Goal: Task Accomplishment & Management: Complete application form

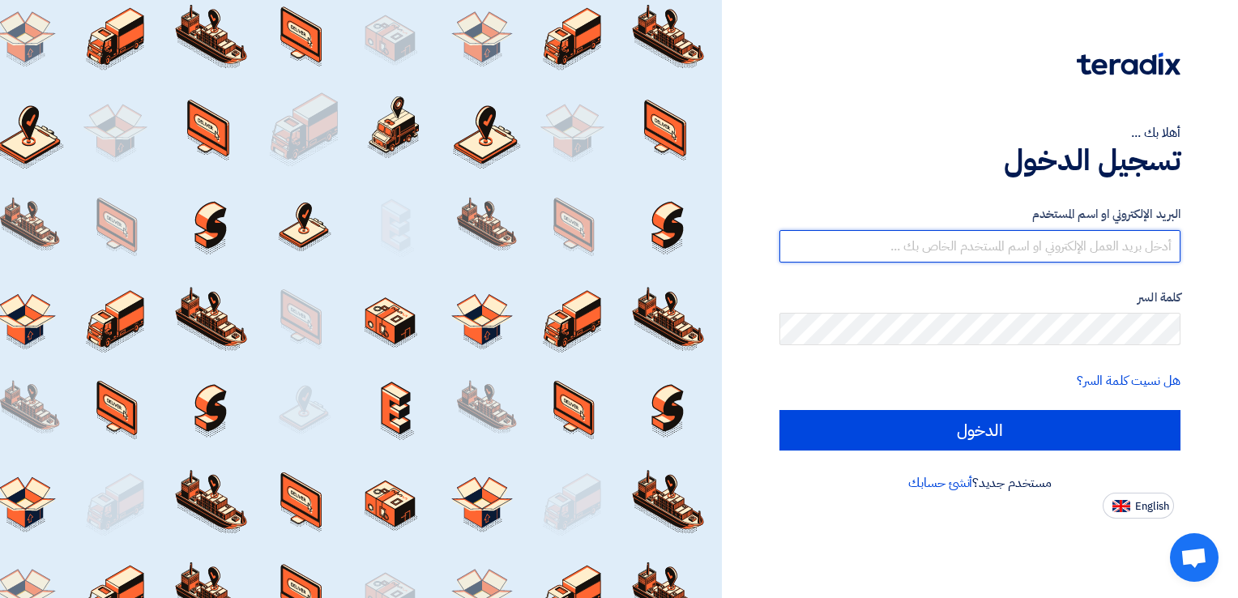
click at [853, 247] on input "text" at bounding box center [980, 246] width 401 height 32
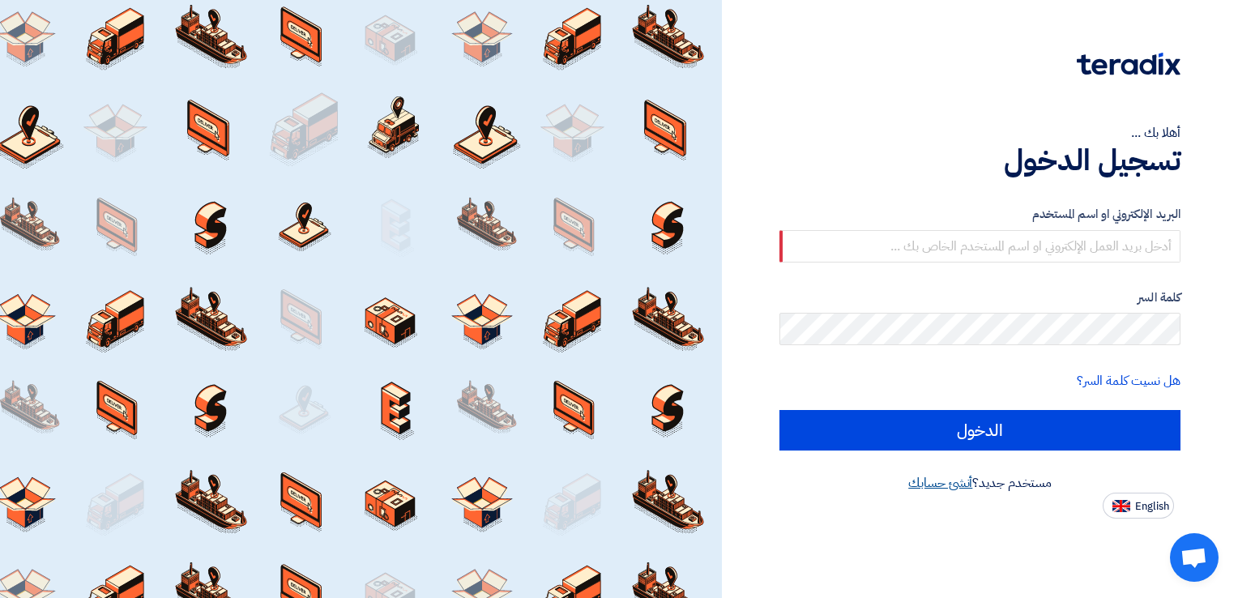
click at [956, 489] on link "أنشئ حسابك" at bounding box center [941, 482] width 64 height 19
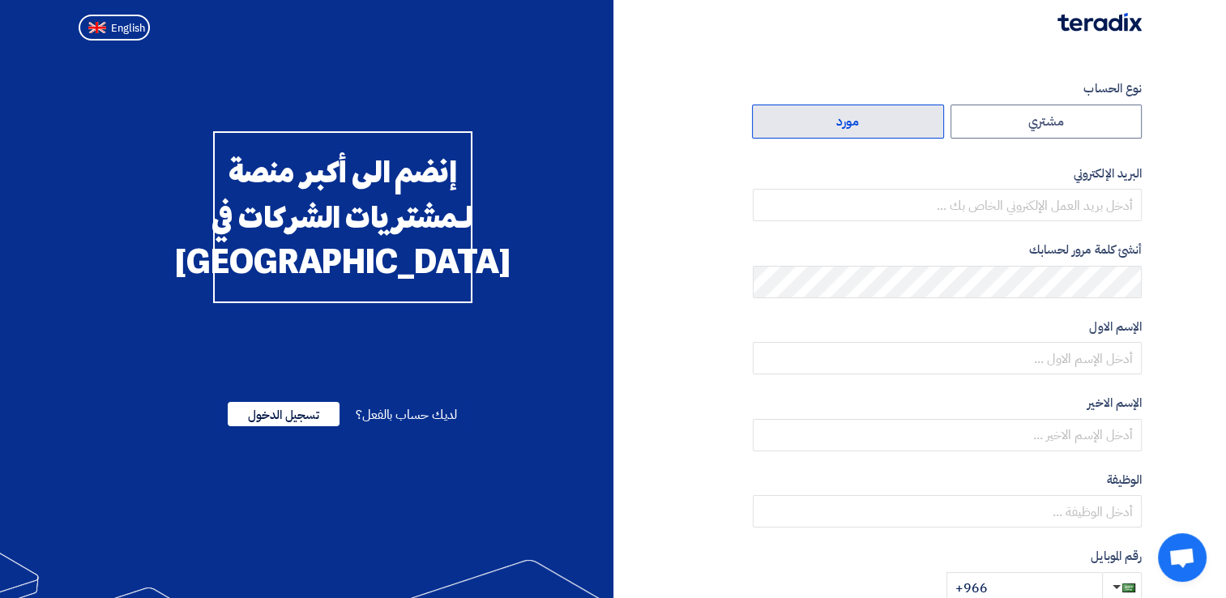
click at [914, 116] on label "مورد" at bounding box center [848, 122] width 192 height 34
click at [914, 116] on input "مورد" at bounding box center [848, 121] width 190 height 32
radio input "true"
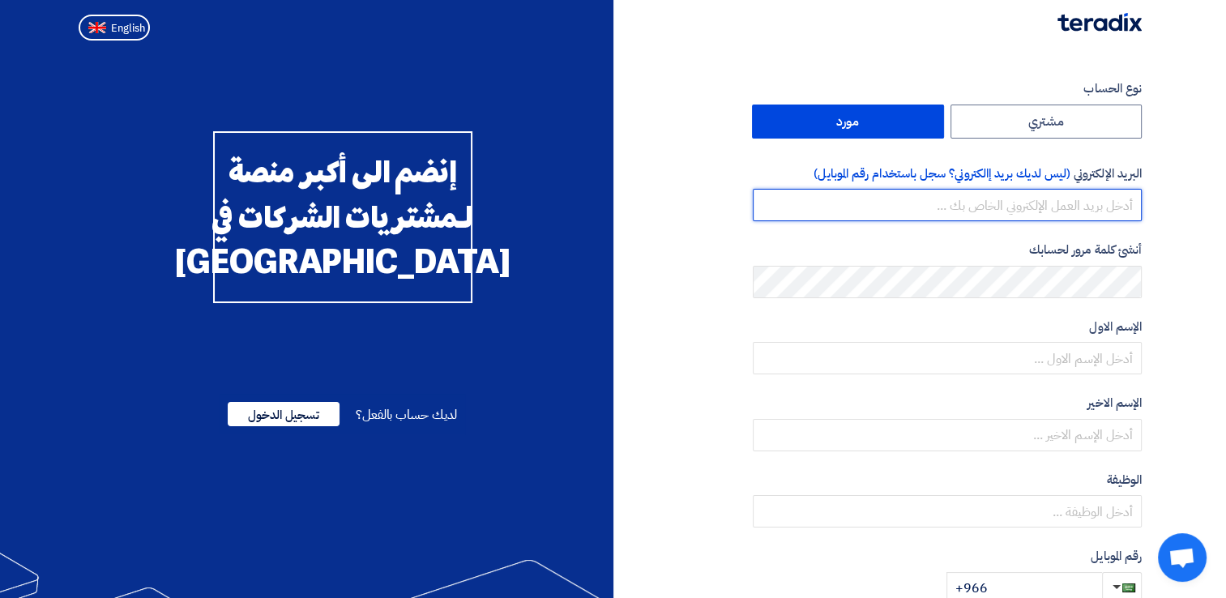
click at [938, 206] on input "email" at bounding box center [947, 205] width 389 height 32
type input "Sashmawi@btc.com.sa"
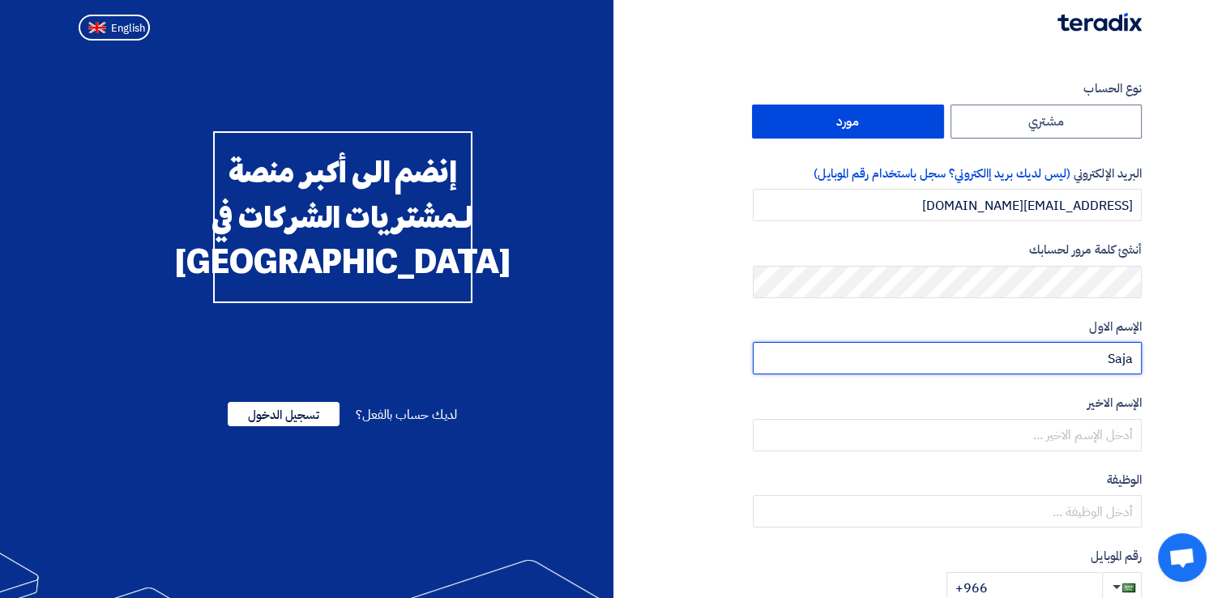
type input "Saja"
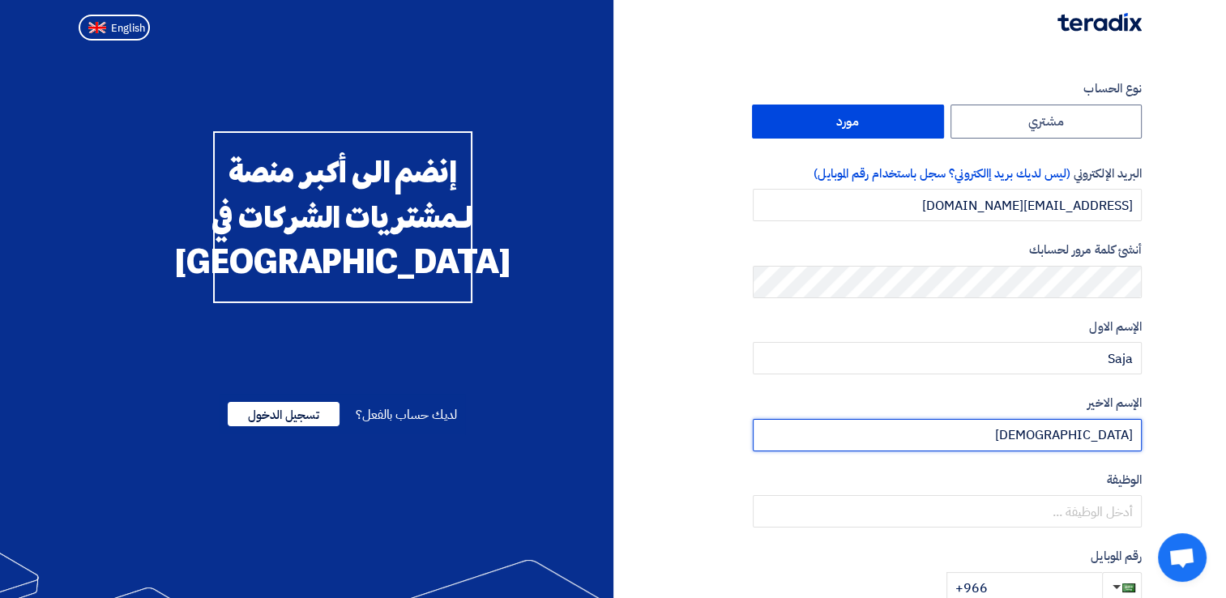
type input "Ashmawi"
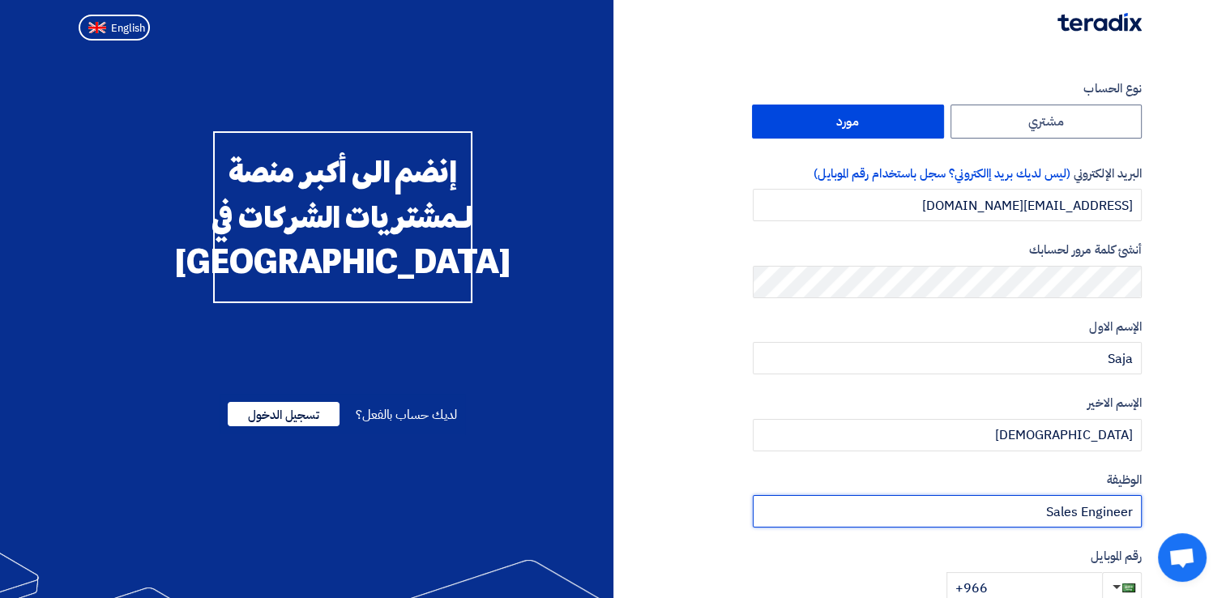
type input "Sales Engineer"
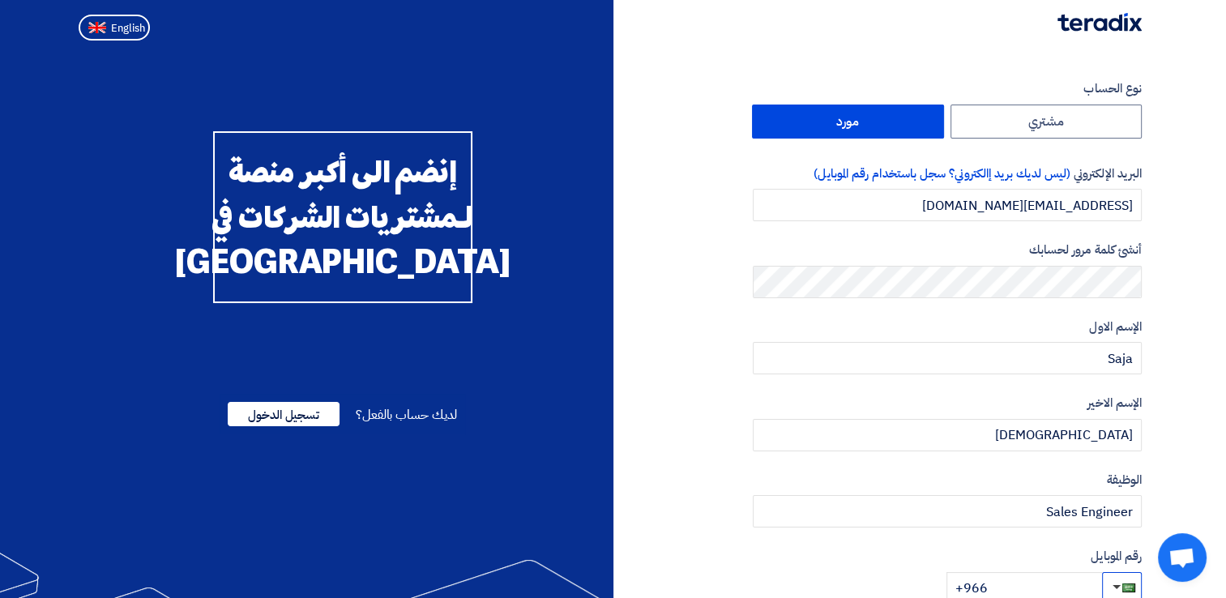
scroll to position [5, 0]
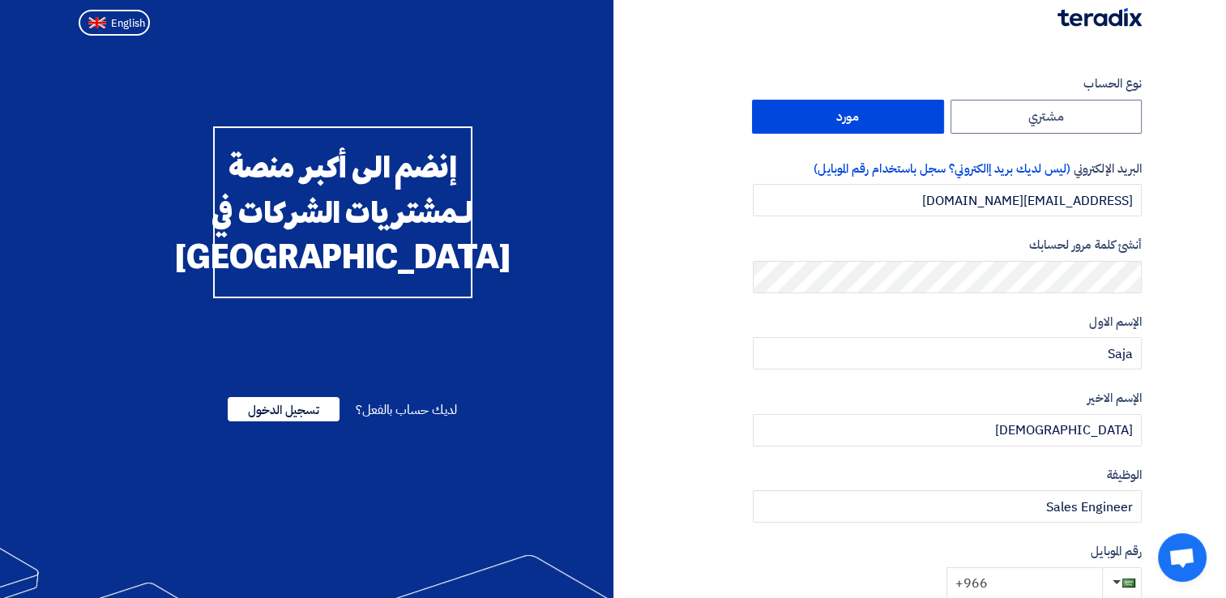
type input "0"
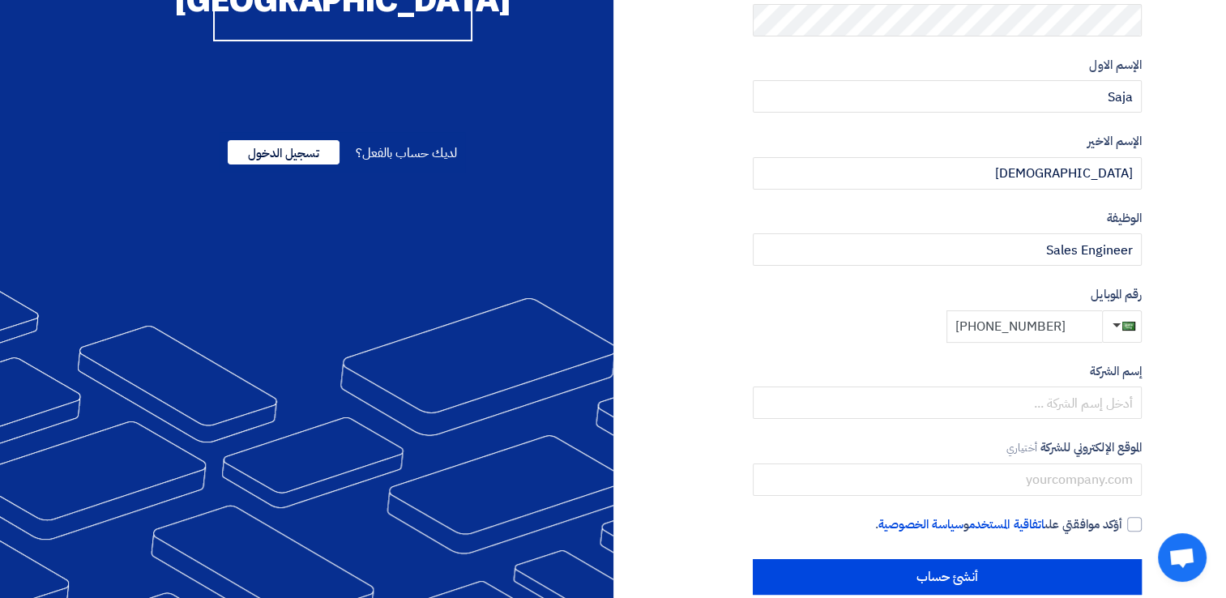
scroll to position [278, 0]
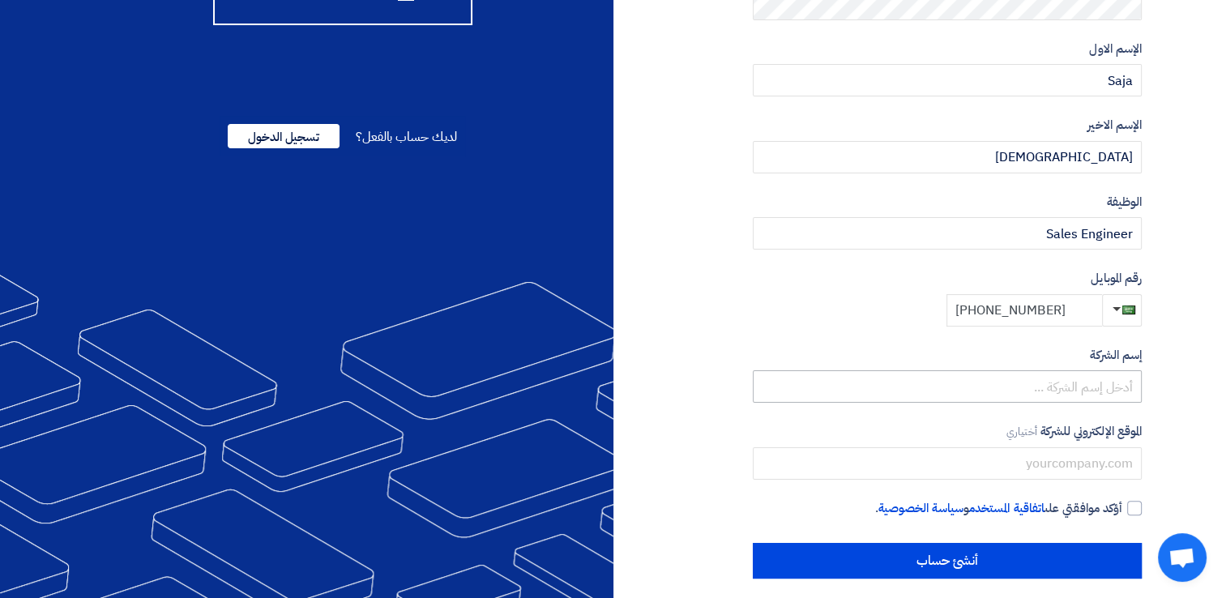
type input "+966500117333"
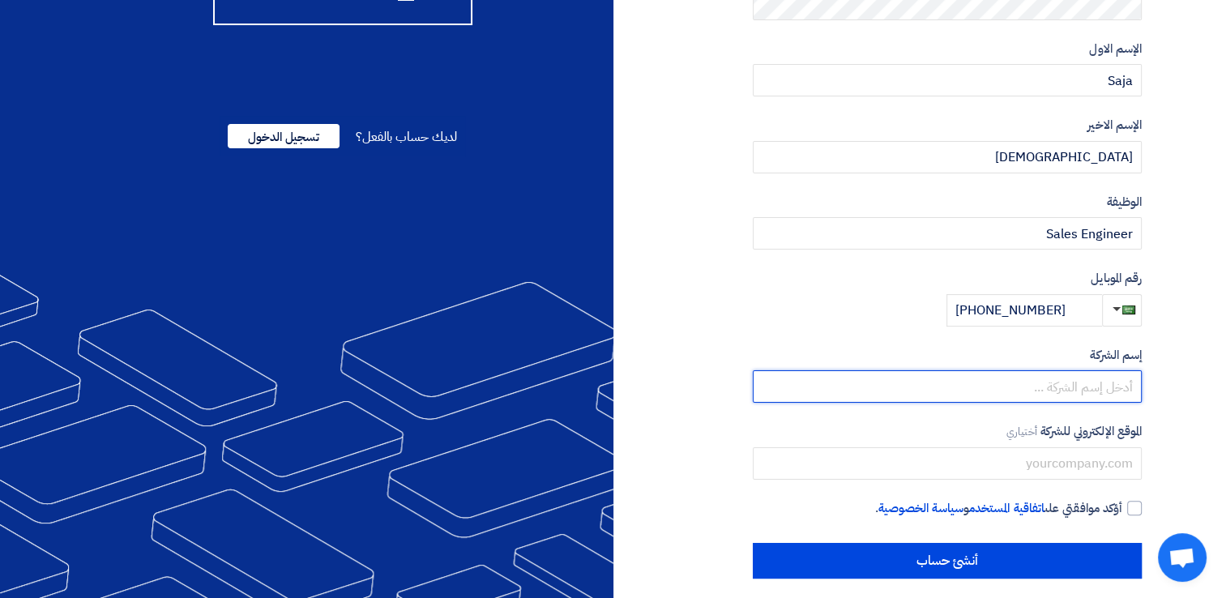
click at [982, 382] on input "text" at bounding box center [947, 386] width 389 height 32
type input "Baud Telecom Company"
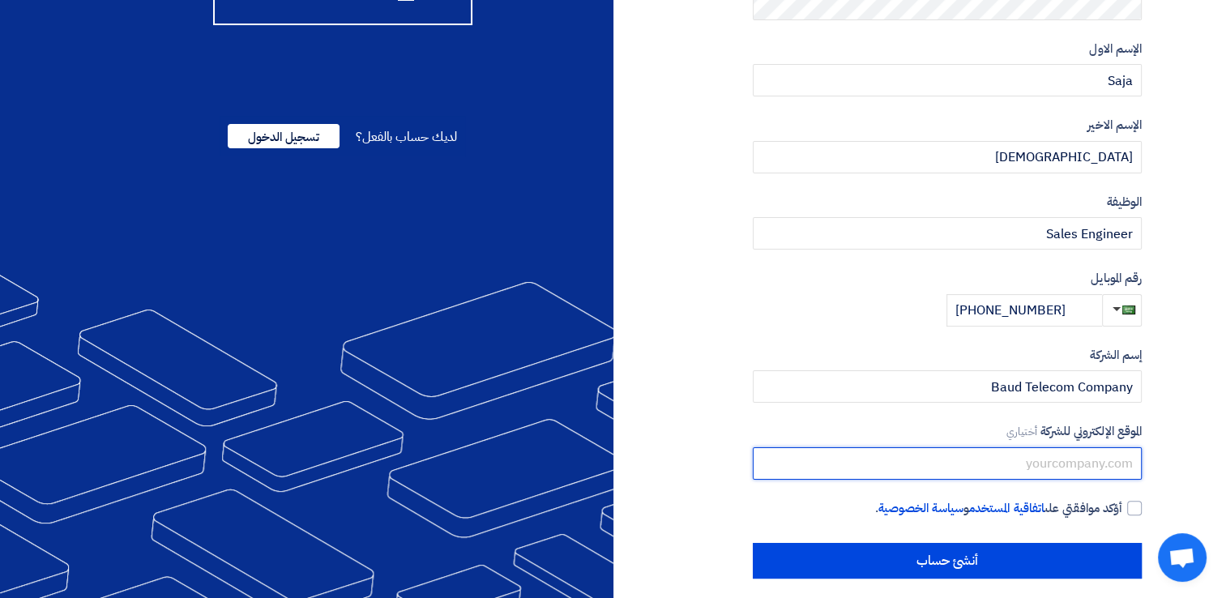
click at [1014, 462] on input "text" at bounding box center [947, 463] width 389 height 32
type input "S"
type input "www.btc.com.sa"
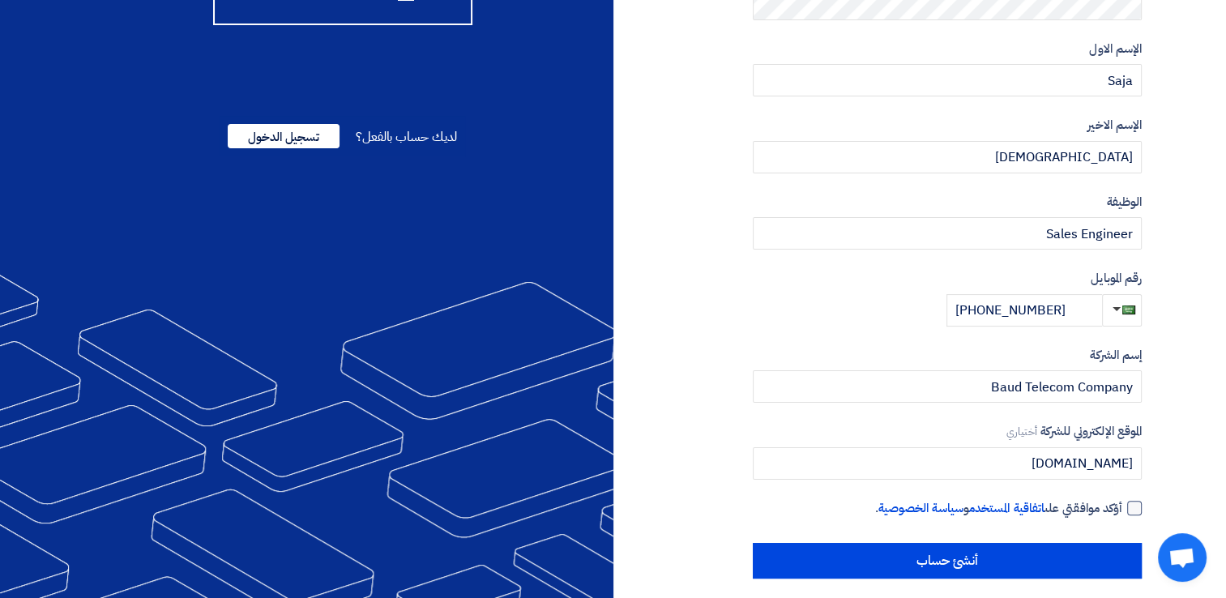
click at [1141, 504] on div at bounding box center [1134, 508] width 15 height 15
click at [1123, 504] on input "أؤكد موافقتي على اتفاقية المستخدم و سياسة الخصوصية ." at bounding box center [928, 515] width 389 height 32
checkbox input "true"
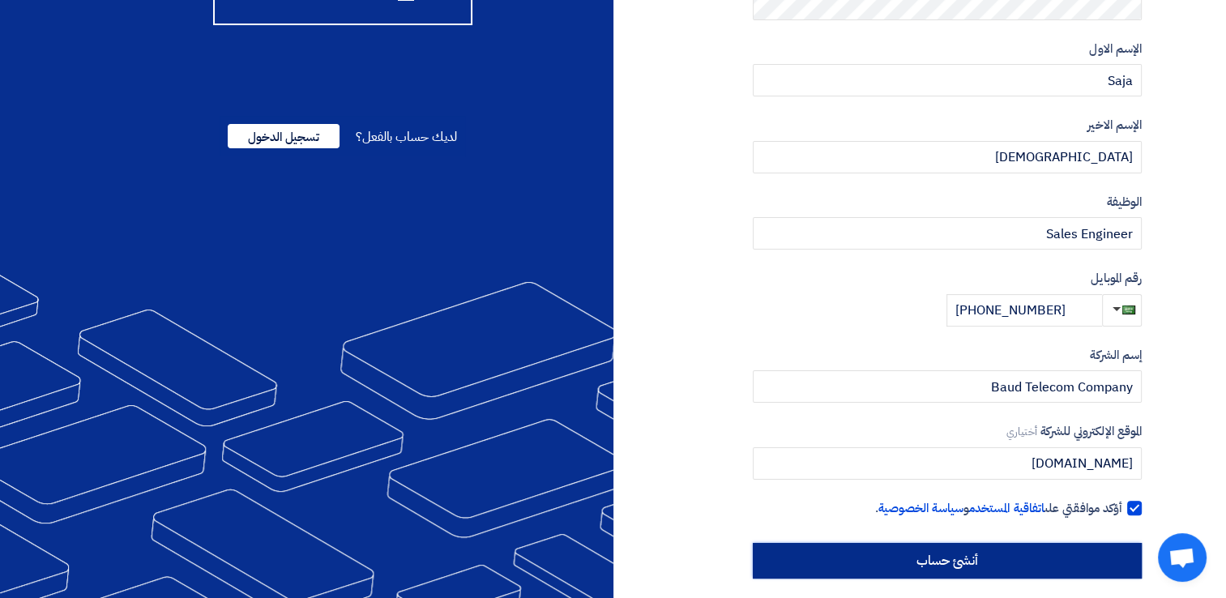
click at [1067, 565] on input "أنشئ حساب" at bounding box center [947, 561] width 389 height 36
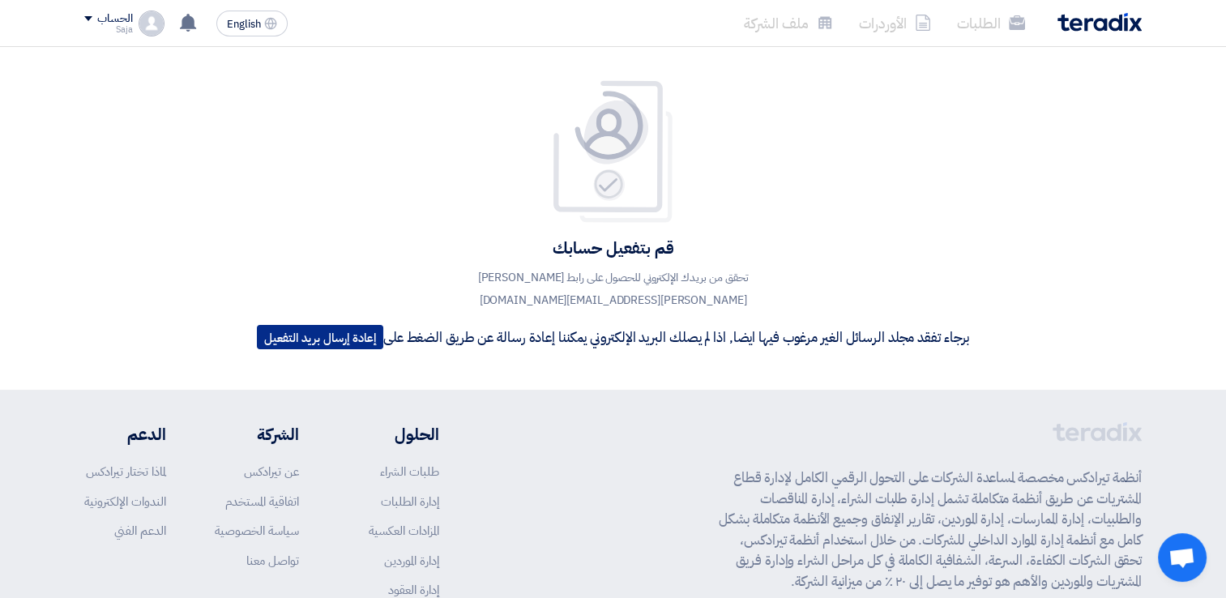
click at [350, 344] on button "إعادة إرسال بريد التفعيل" at bounding box center [320, 337] width 126 height 24
click at [323, 339] on button "إعادة إرسال بريد التفعيل" at bounding box center [320, 337] width 126 height 24
click at [101, 24] on div "الحساب" at bounding box center [114, 19] width 35 height 14
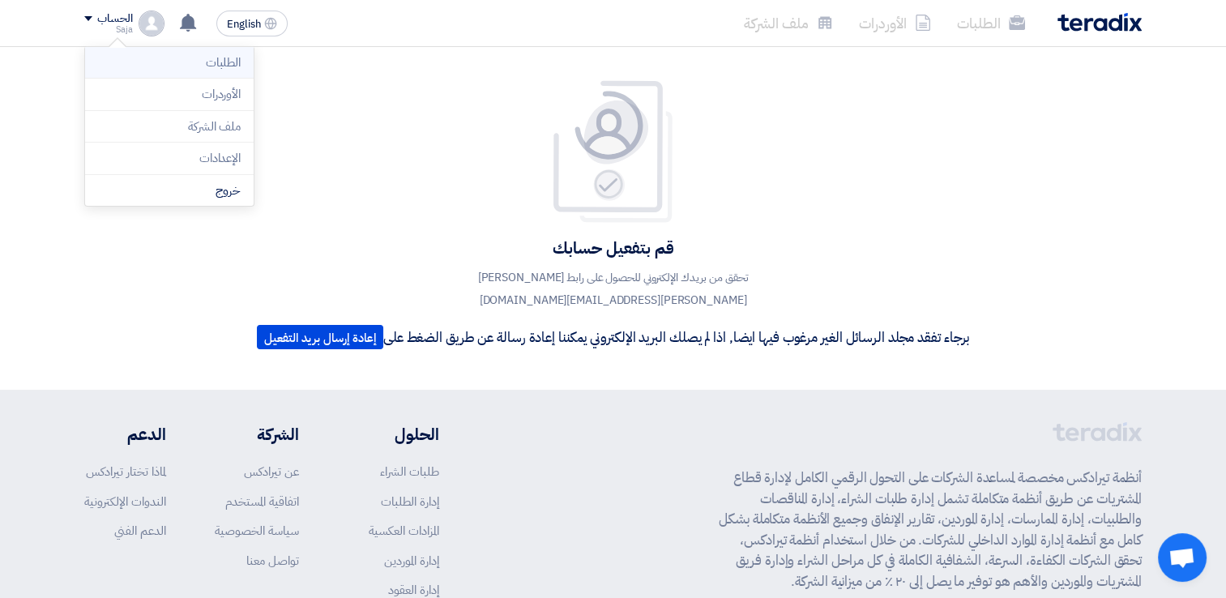
click at [184, 66] on li "الطلبات" at bounding box center [169, 63] width 169 height 32
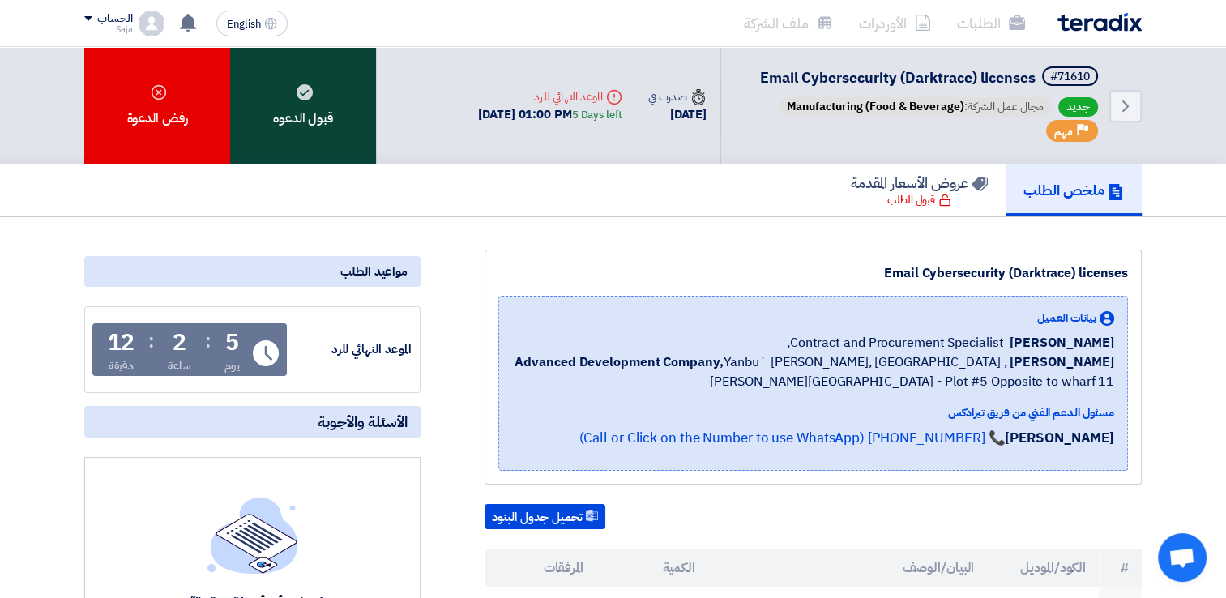
click at [340, 126] on div "قبول الدعوه" at bounding box center [303, 106] width 146 height 118
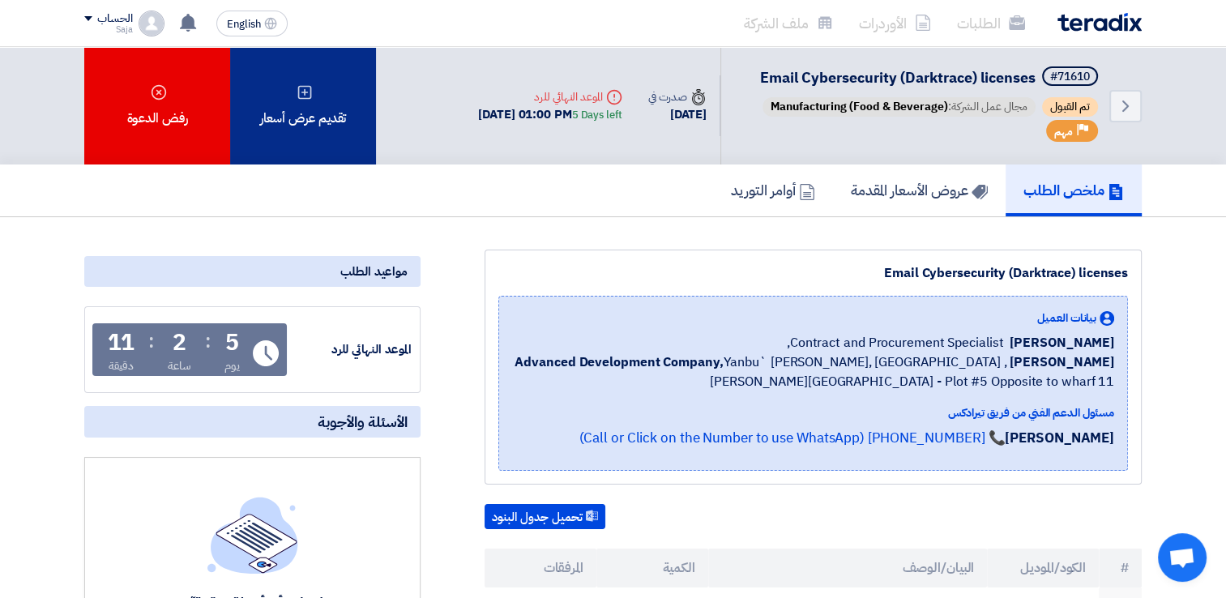
click at [295, 124] on div "تقديم عرض أسعار" at bounding box center [303, 106] width 146 height 118
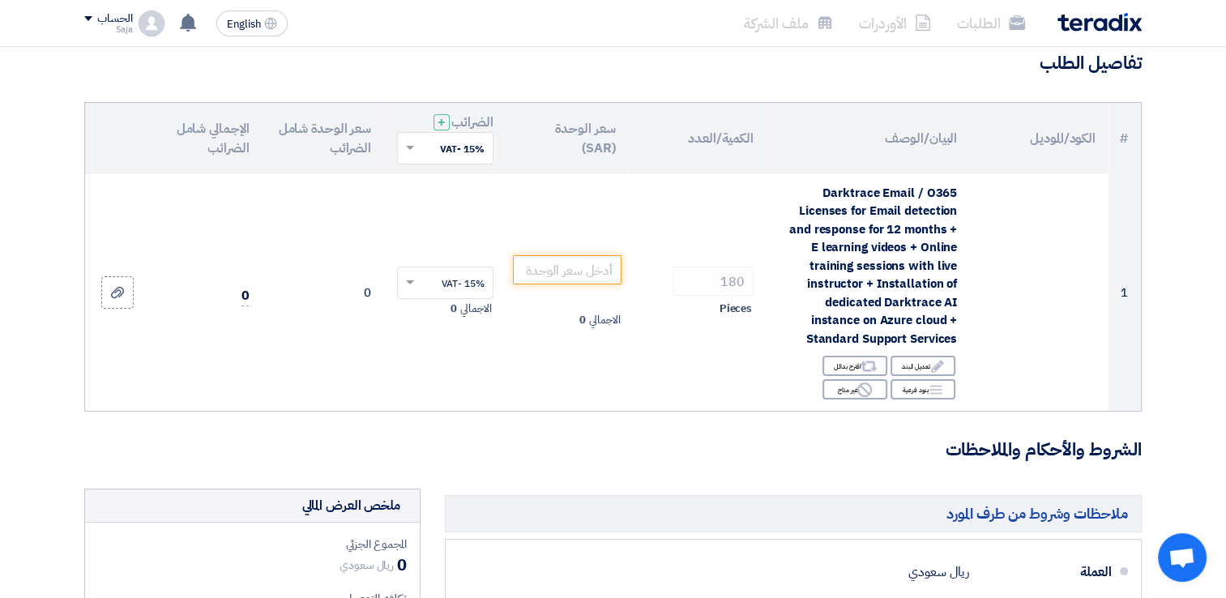
scroll to position [130, 0]
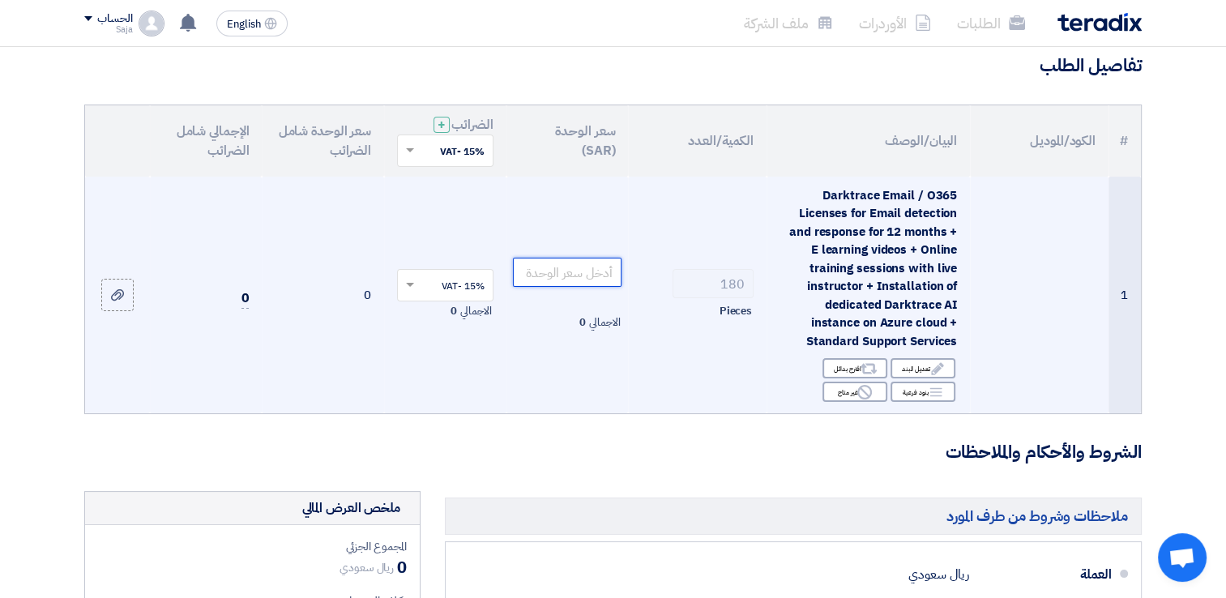
click at [584, 275] on input "number" at bounding box center [567, 272] width 109 height 29
